Goal: Entertainment & Leisure: Browse casually

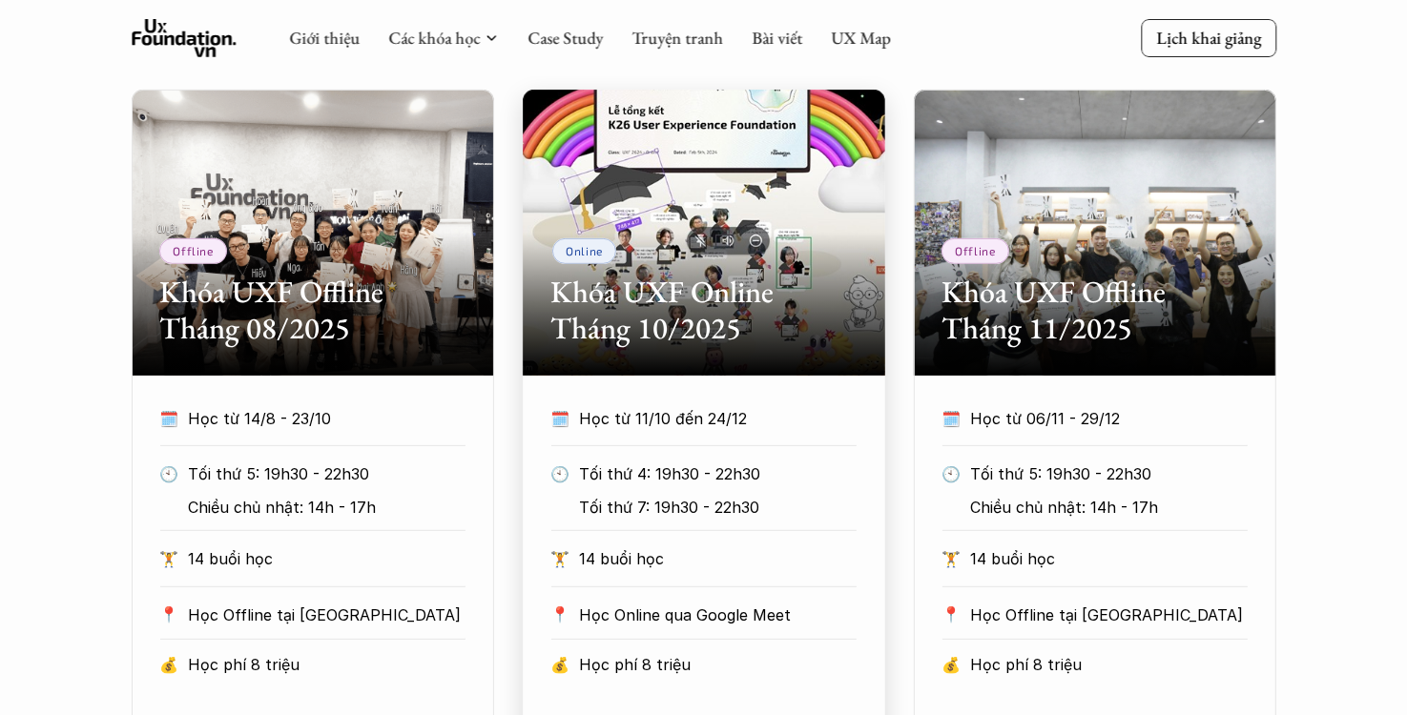
scroll to position [862, 0]
click at [766, 248] on div "Online Khóa UXF Online Tháng 10/2025" at bounding box center [704, 233] width 362 height 286
click at [823, 175] on div "Online Khóa UXF Online Tháng 10/2025" at bounding box center [704, 233] width 362 height 286
click at [686, 300] on h2 "Khóa UXF Online Tháng 10/2025" at bounding box center [703, 310] width 305 height 73
click at [637, 286] on h2 "Khóa UXF Online Tháng 10/2025" at bounding box center [703, 310] width 305 height 73
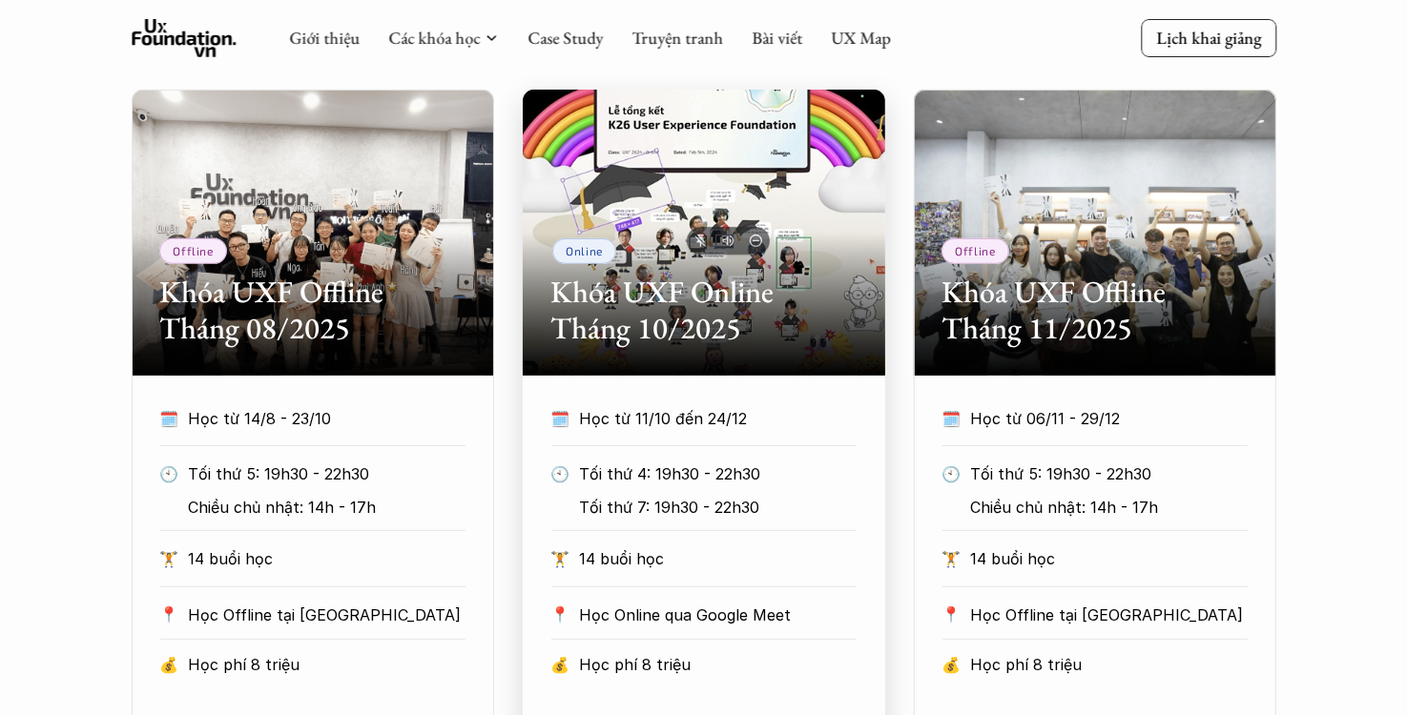
click at [703, 343] on h2 "Khóa UXF Online Tháng 10/2025" at bounding box center [703, 310] width 305 height 73
click at [702, 343] on h2 "Khóa UXF Online Tháng 10/2025" at bounding box center [703, 310] width 305 height 73
click at [656, 434] on div "🗓️ Học từ 11/10 đến 24/12" at bounding box center [703, 425] width 305 height 42
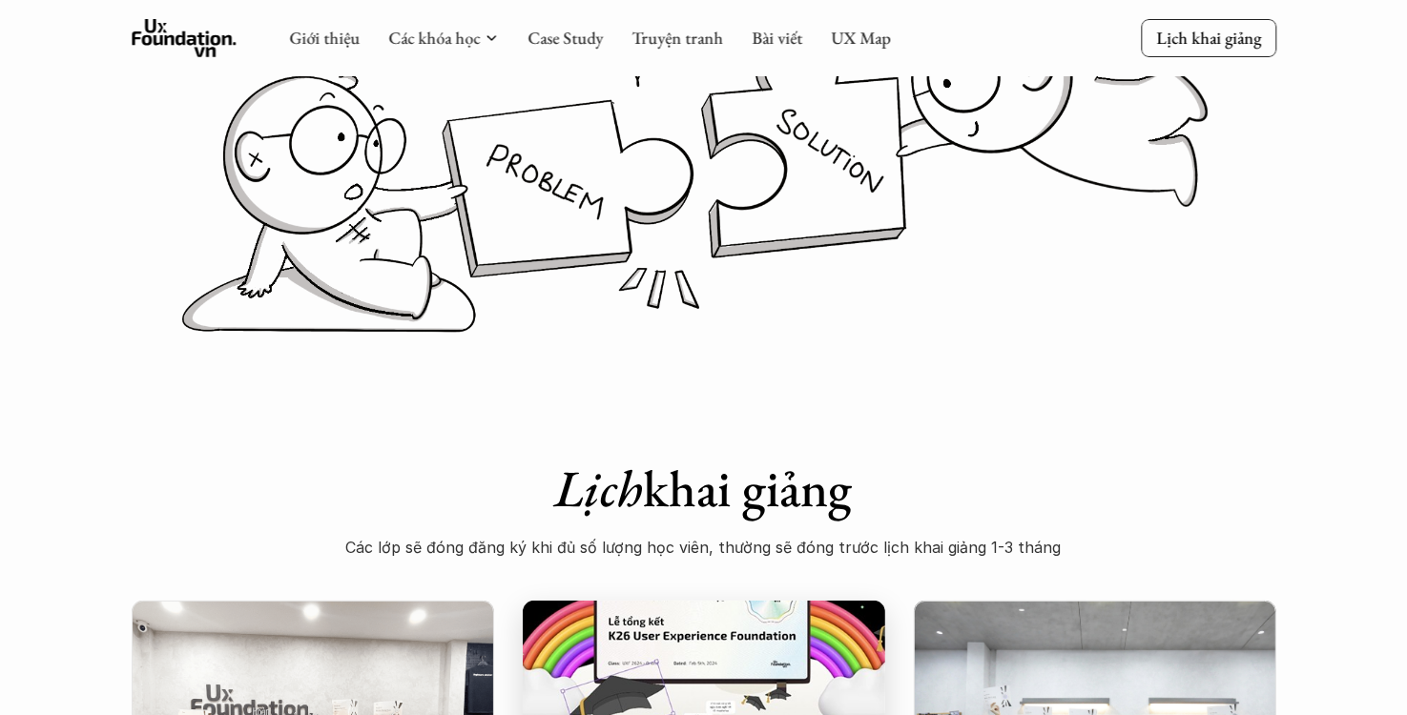
scroll to position [345, 0]
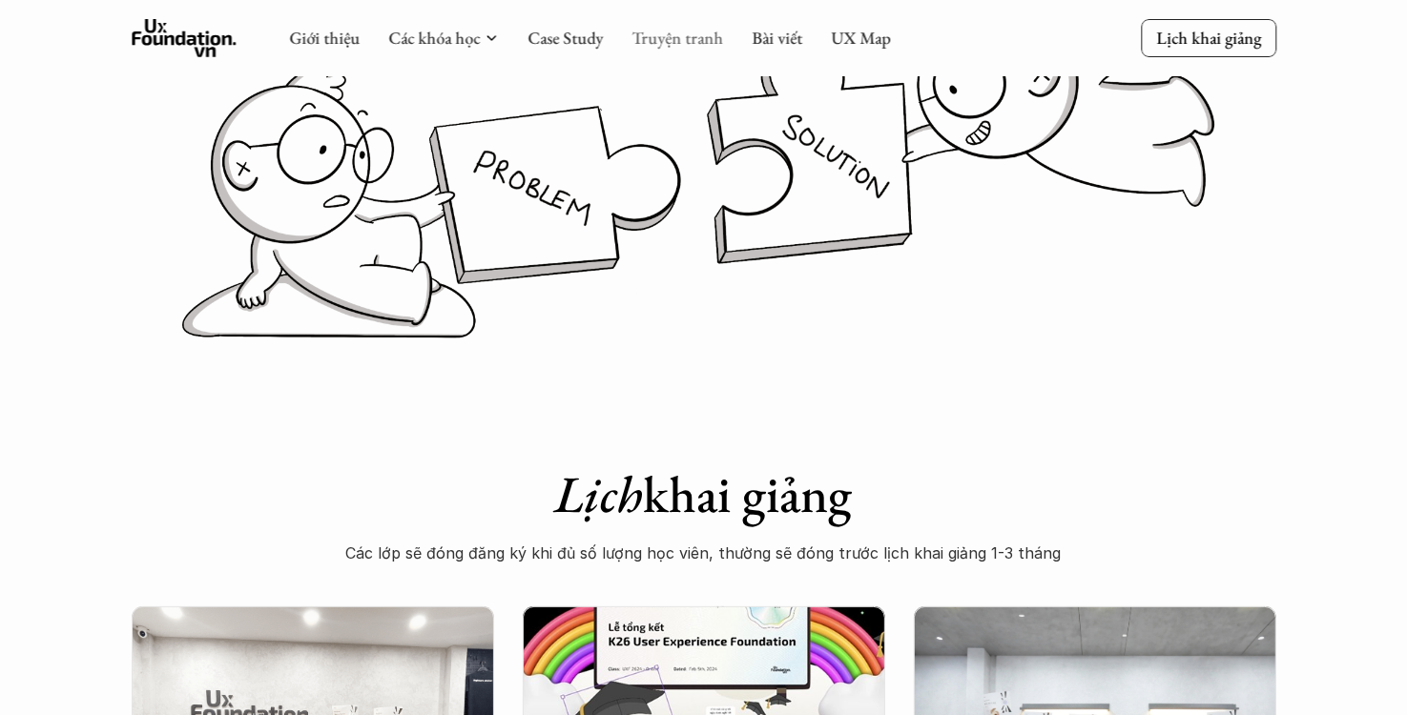
click at [666, 31] on link "Truyện tranh" at bounding box center [677, 38] width 92 height 22
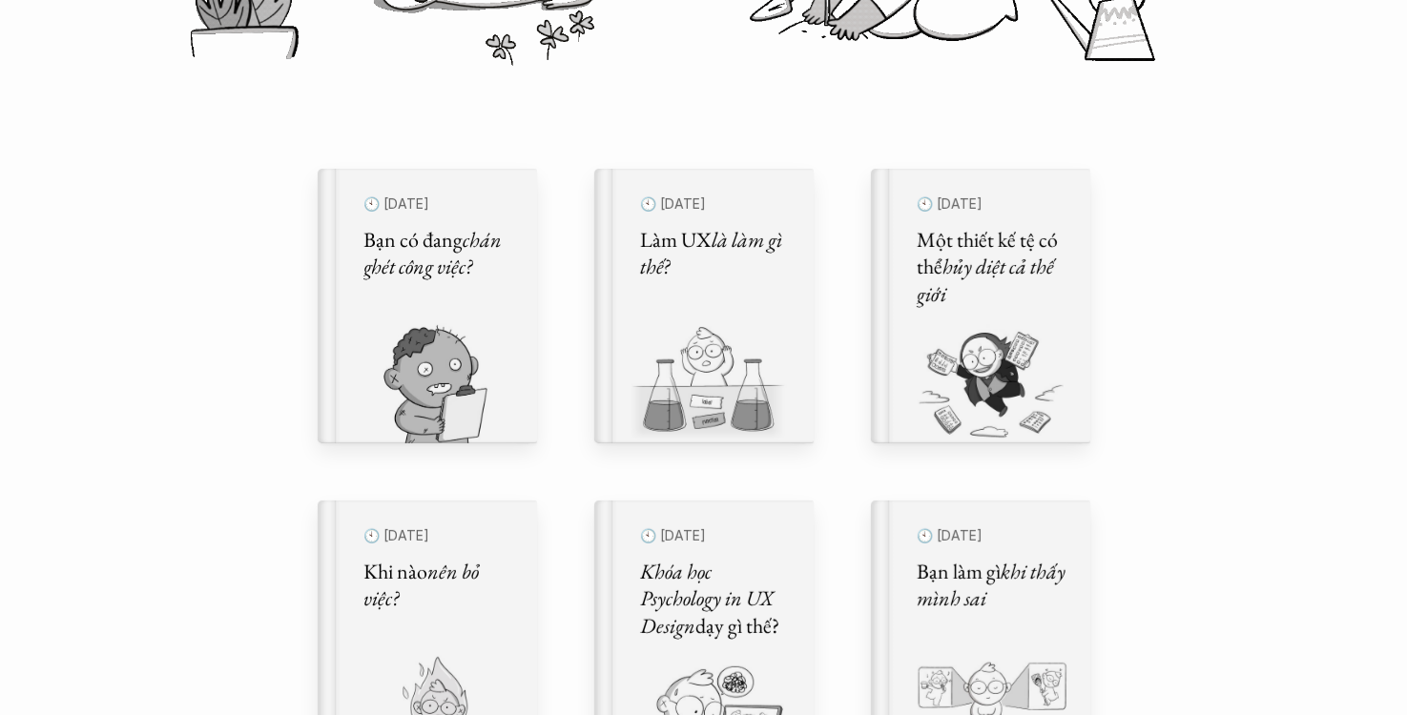
scroll to position [537, 0]
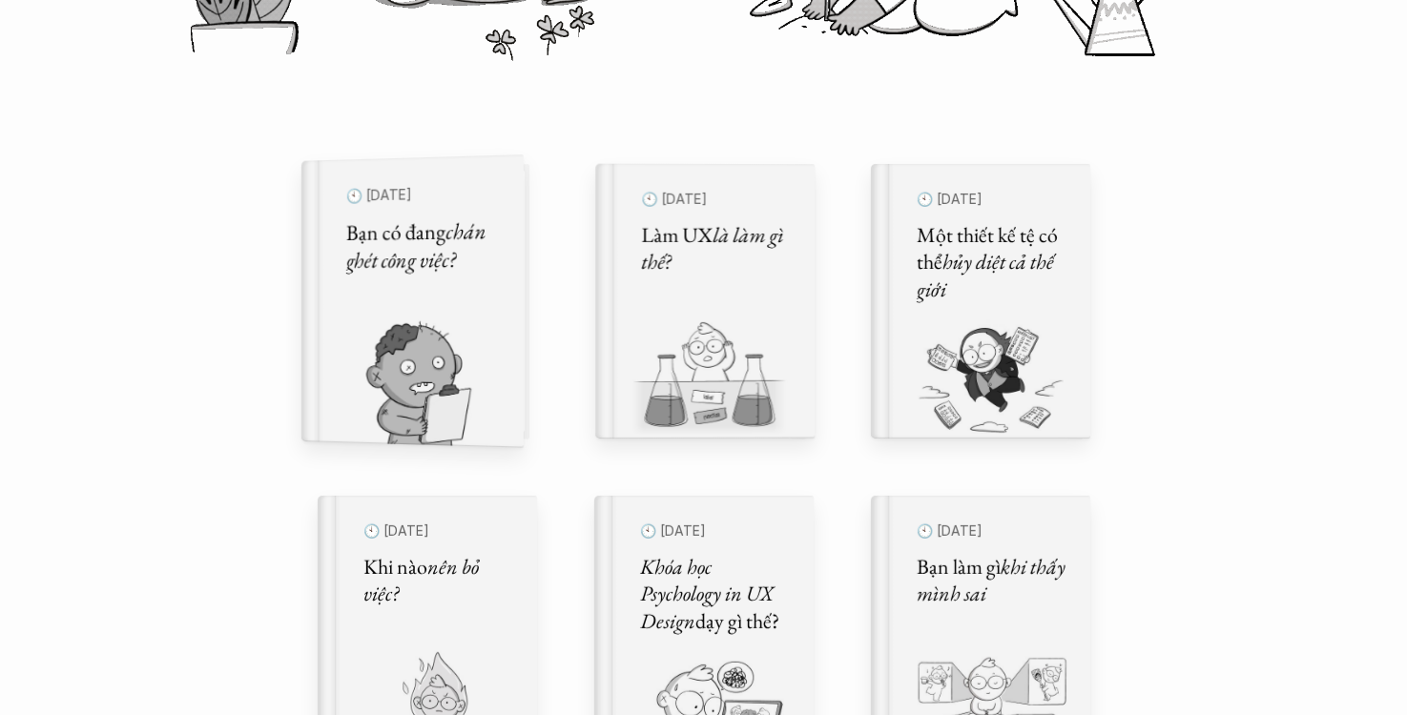
click at [511, 329] on div "🕙 [DATE] Bạn có đang chán ghét công việc?" at bounding box center [423, 301] width 200 height 294
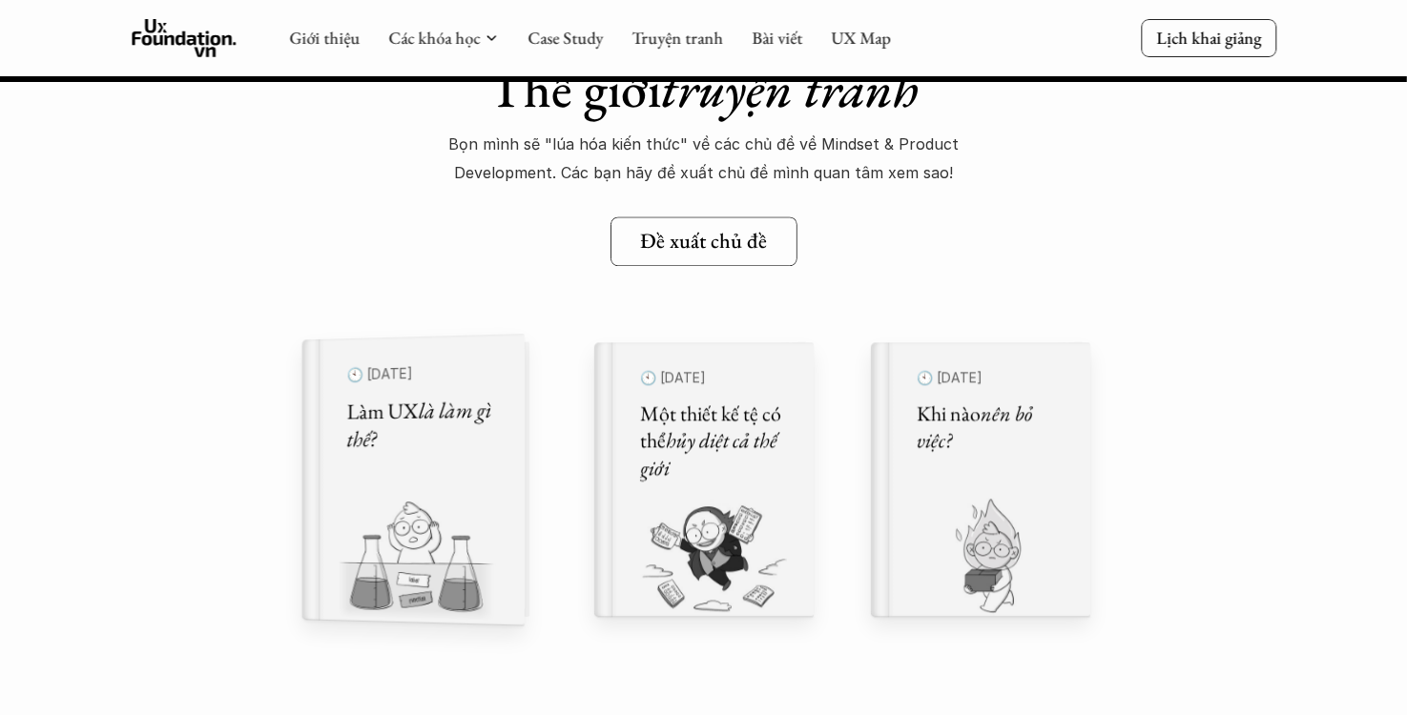
scroll to position [25289, 0]
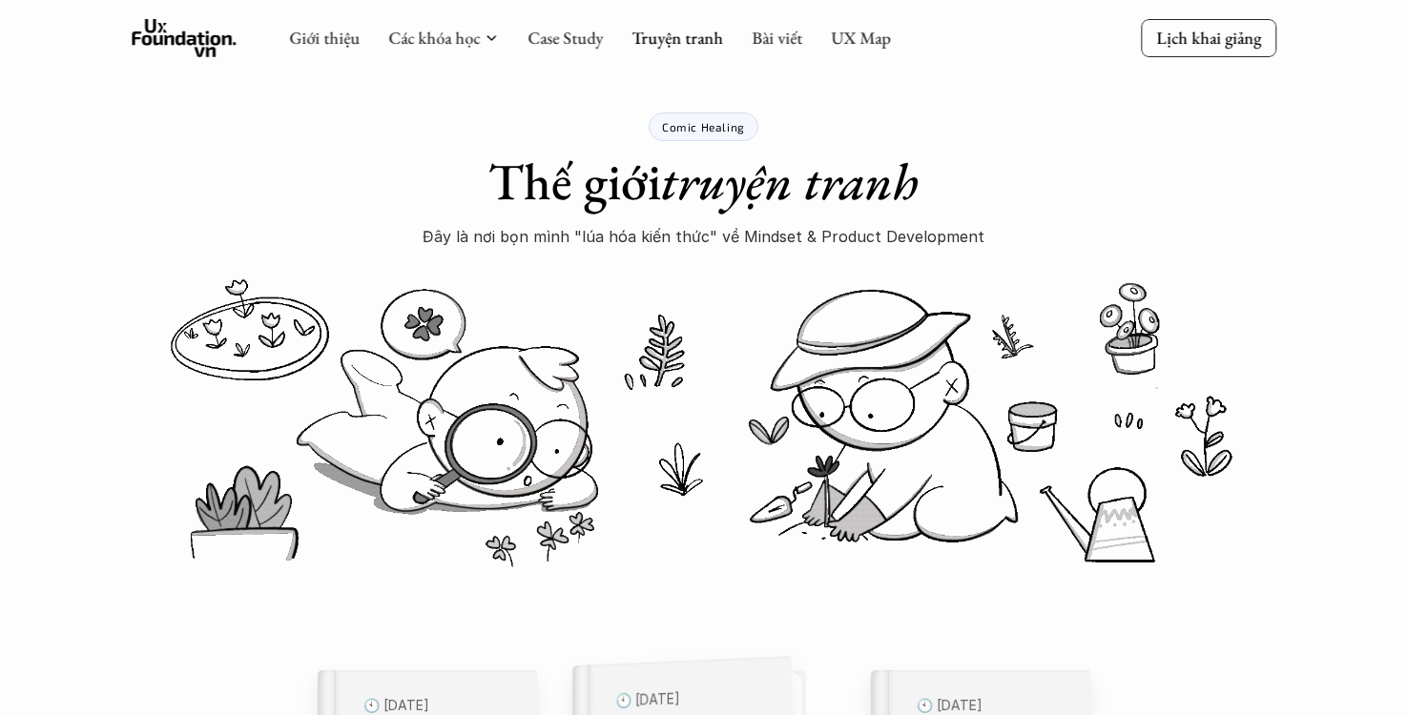
scroll to position [31, 0]
